Goal: Navigation & Orientation: Find specific page/section

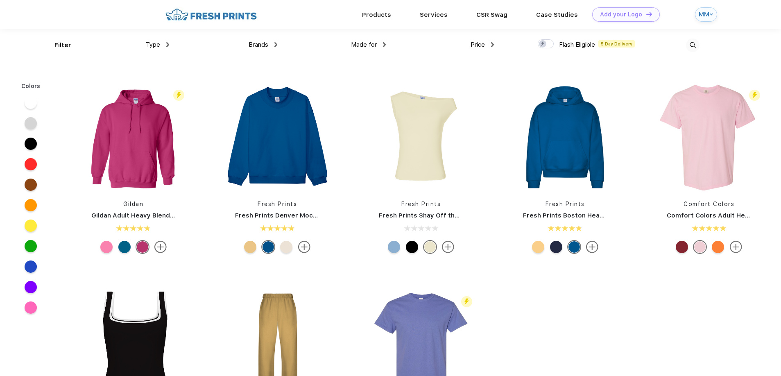
scroll to position [0, 0]
click at [157, 43] on span "Type" at bounding box center [153, 44] width 14 height 7
click at [162, 43] on div "Type" at bounding box center [157, 44] width 23 height 9
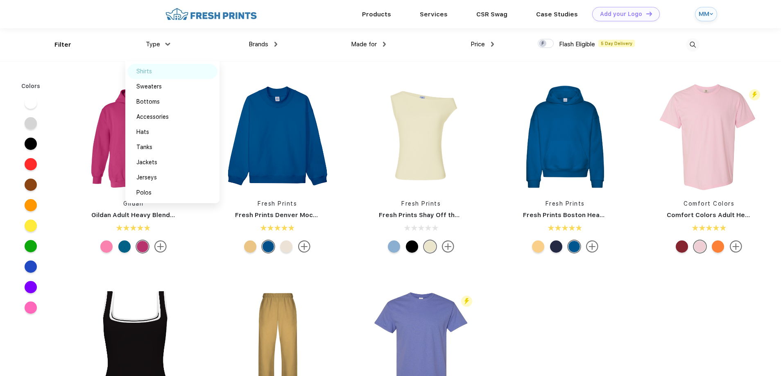
click at [151, 68] on div "Shirts" at bounding box center [144, 71] width 16 height 9
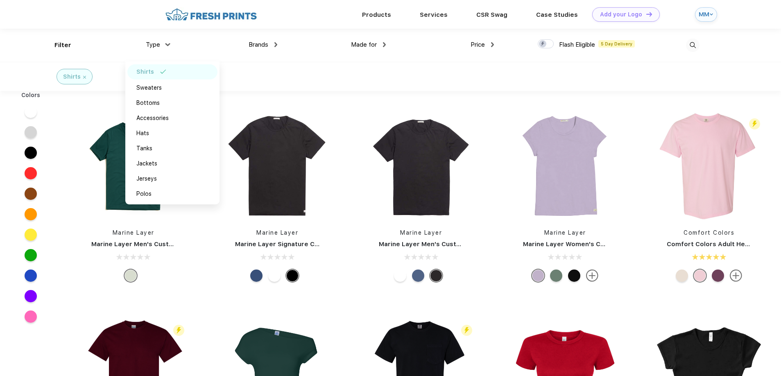
click at [271, 46] on div "Brands" at bounding box center [262, 44] width 29 height 9
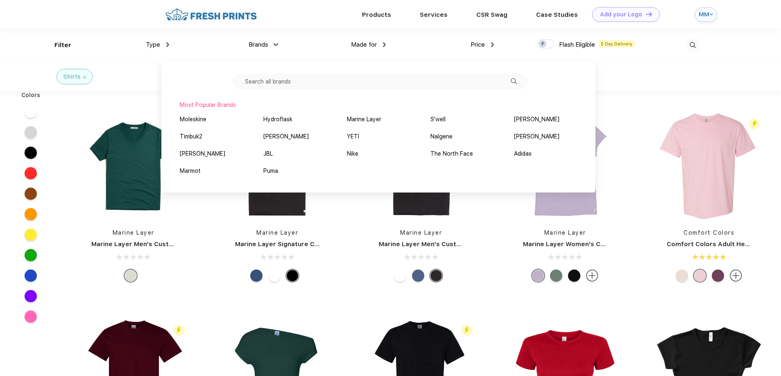
click at [264, 83] on input "text" at bounding box center [380, 82] width 296 height 16
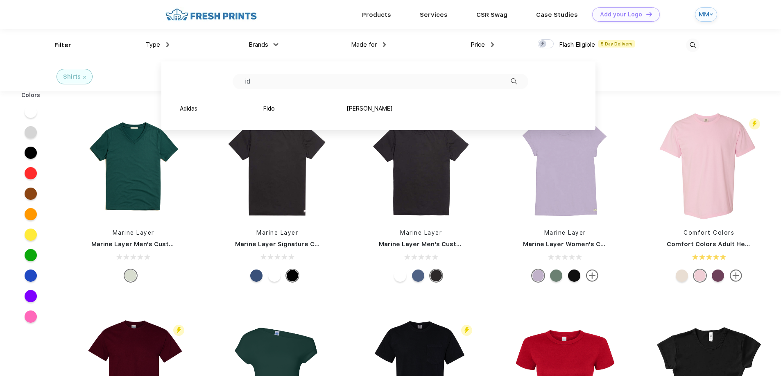
type input "i"
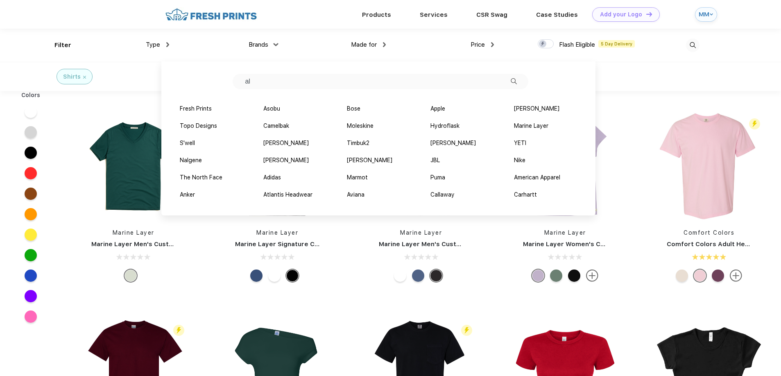
type input "a"
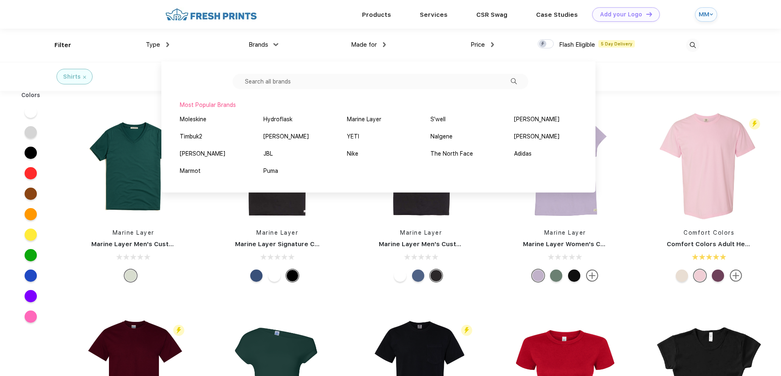
click at [387, 47] on div "Price $ $$ $$$" at bounding box center [440, 45] width 108 height 33
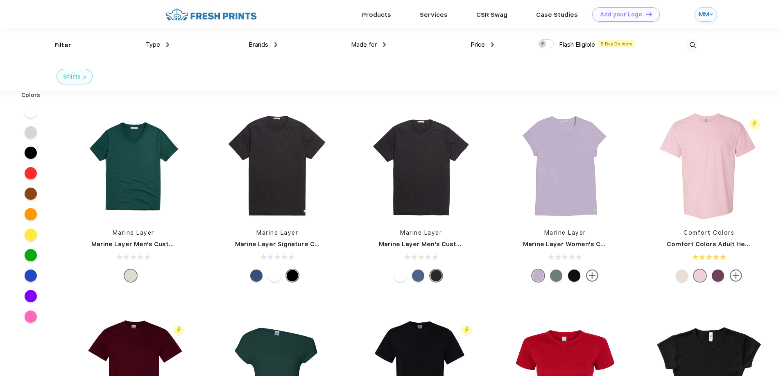
click at [369, 45] on span "Made for" at bounding box center [364, 44] width 26 height 7
click at [371, 45] on span "Made for" at bounding box center [364, 44] width 26 height 7
click at [385, 43] on img at bounding box center [384, 44] width 3 height 5
click at [358, 87] on div "Women" at bounding box center [351, 87] width 20 height 9
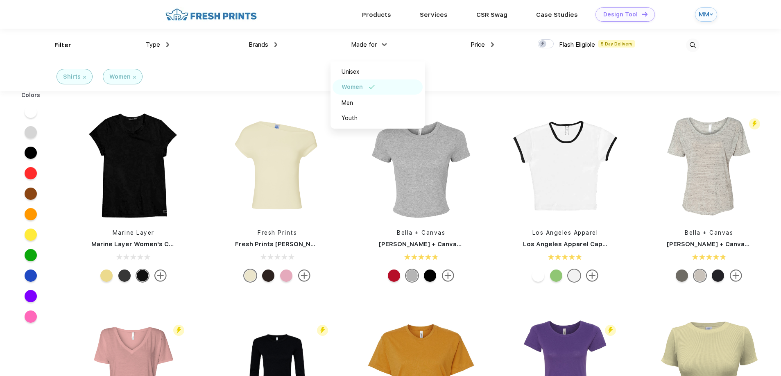
click at [626, 14] on div "Design Tool" at bounding box center [620, 14] width 34 height 7
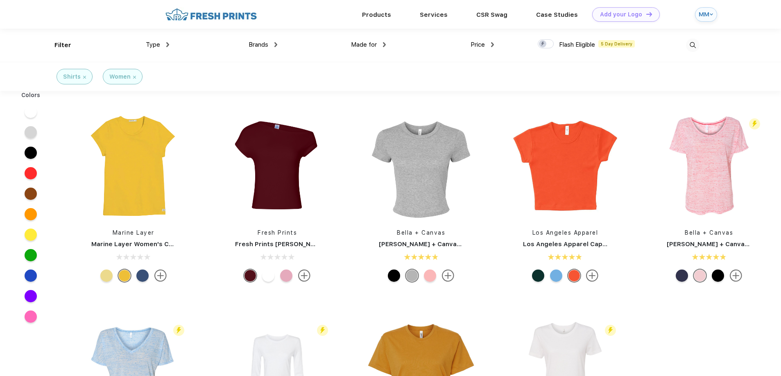
click at [713, 11] on div "MM" at bounding box center [706, 14] width 22 height 14
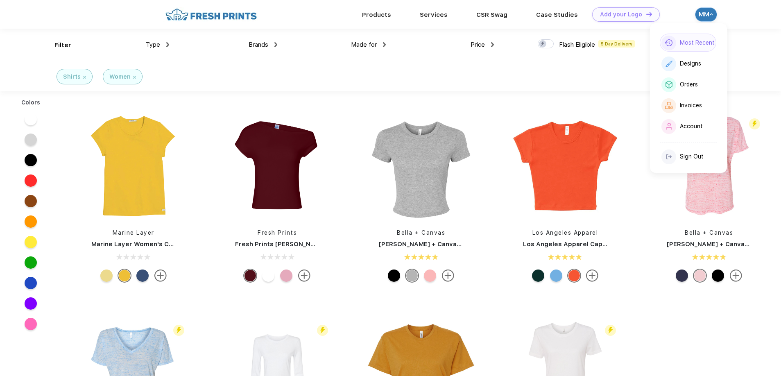
scroll to position [0, 0]
click at [699, 59] on div "Designs" at bounding box center [687, 63] width 56 height 18
